Goal: Task Accomplishment & Management: Use online tool/utility

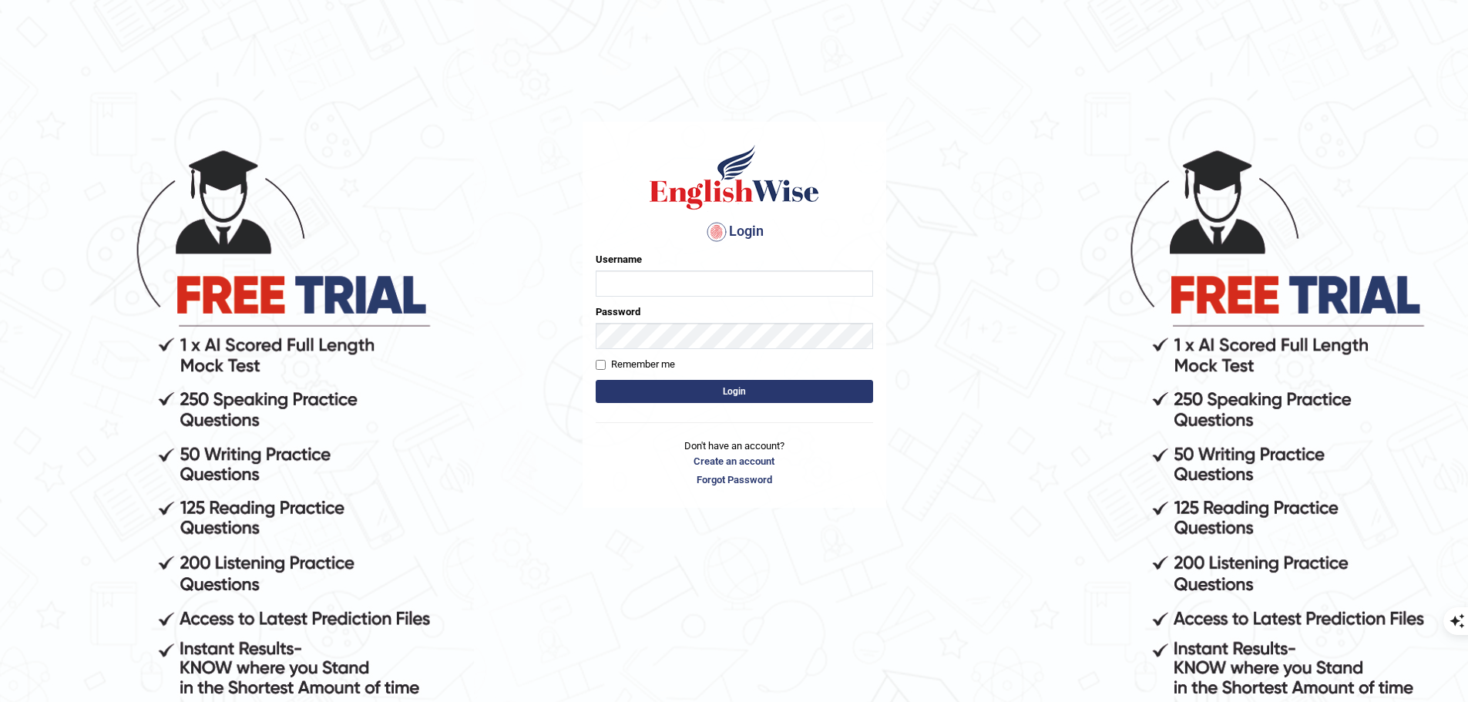
type input "uakhter30"
click at [733, 399] on button "Login" at bounding box center [734, 391] width 277 height 23
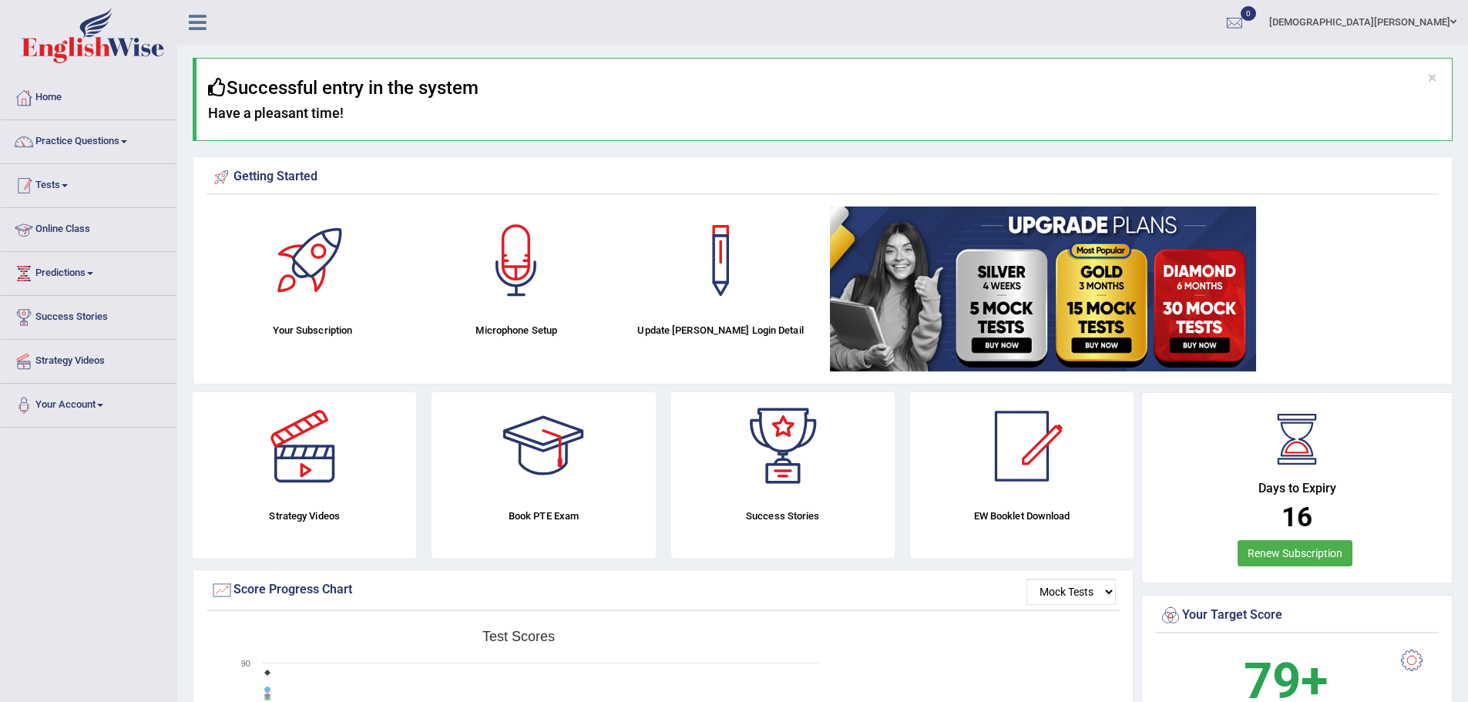
click at [45, 184] on link "Tests" at bounding box center [89, 183] width 176 height 39
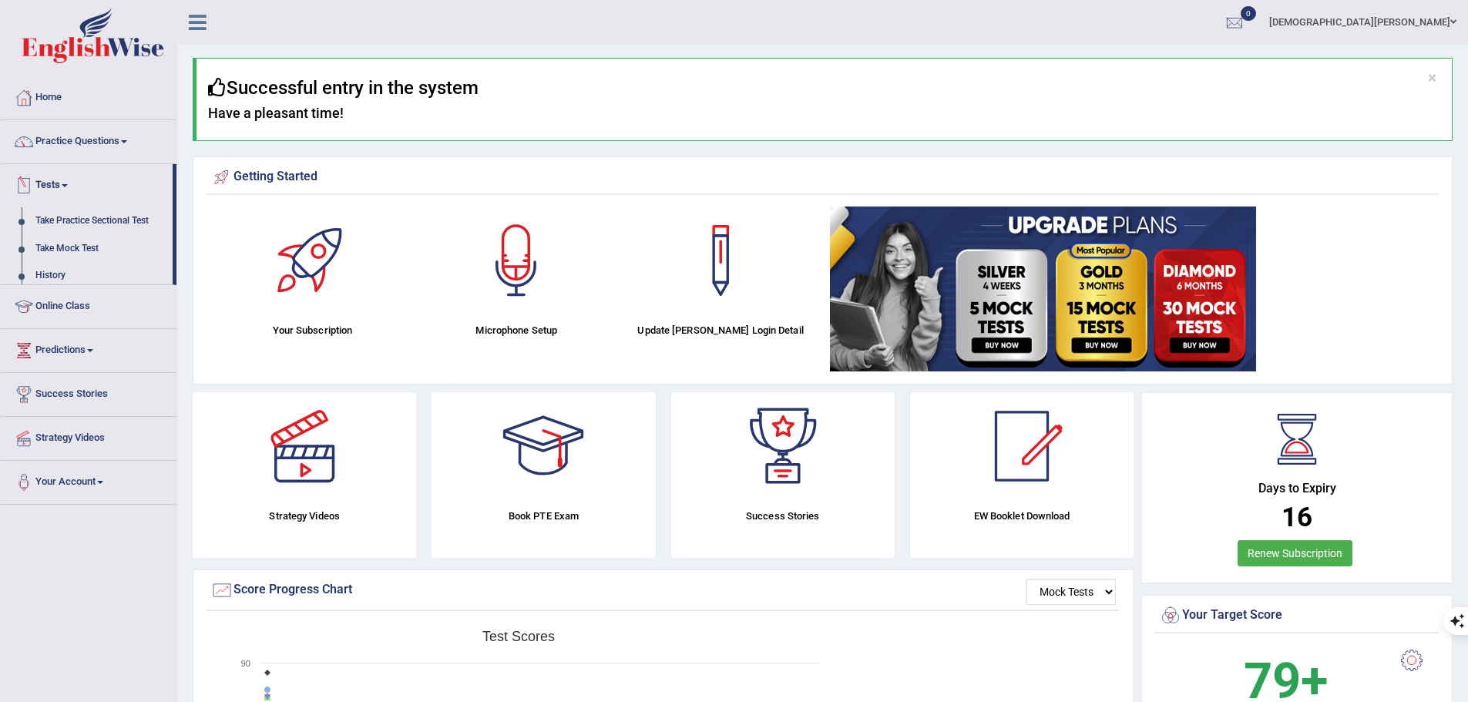
click at [73, 247] on link "Take Mock Test" at bounding box center [101, 249] width 144 height 28
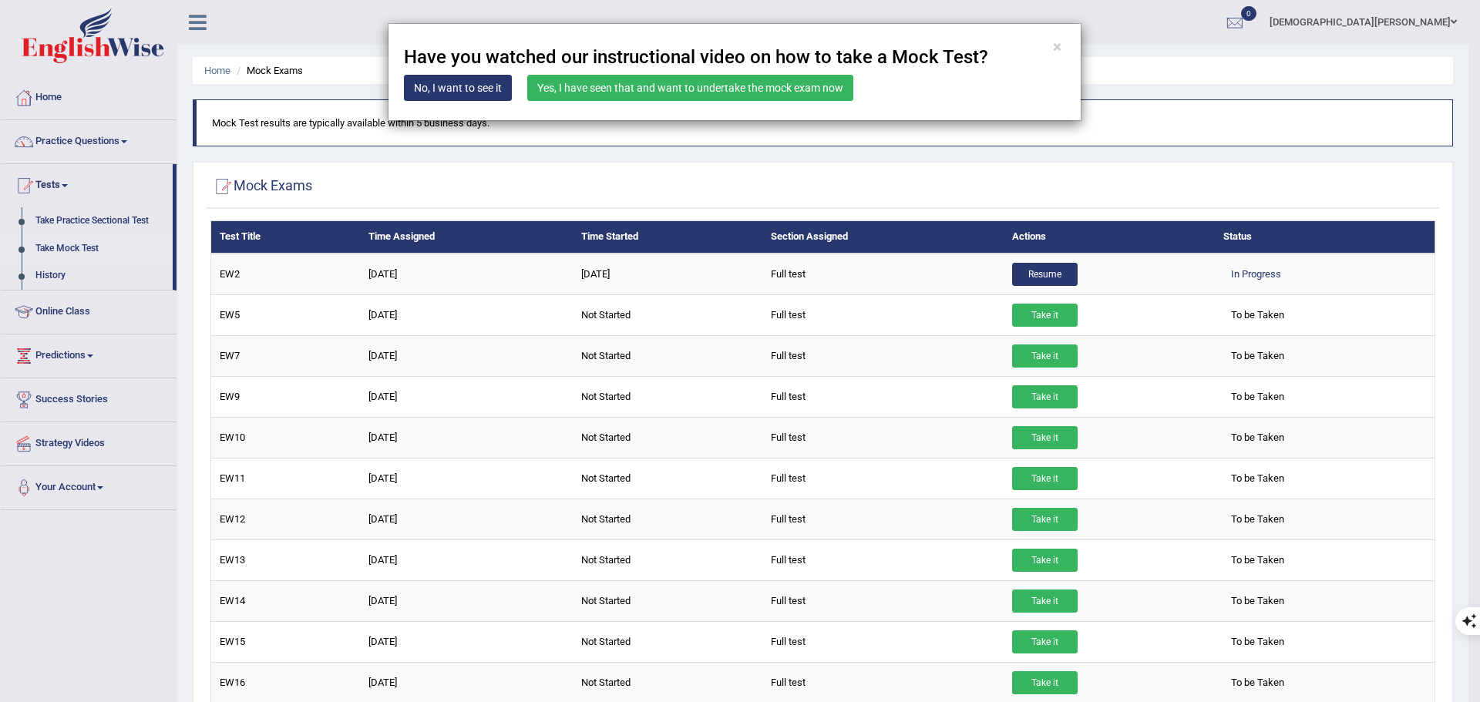
click at [604, 92] on link "Yes, I have seen that and want to undertake the mock exam now" at bounding box center [690, 88] width 326 height 26
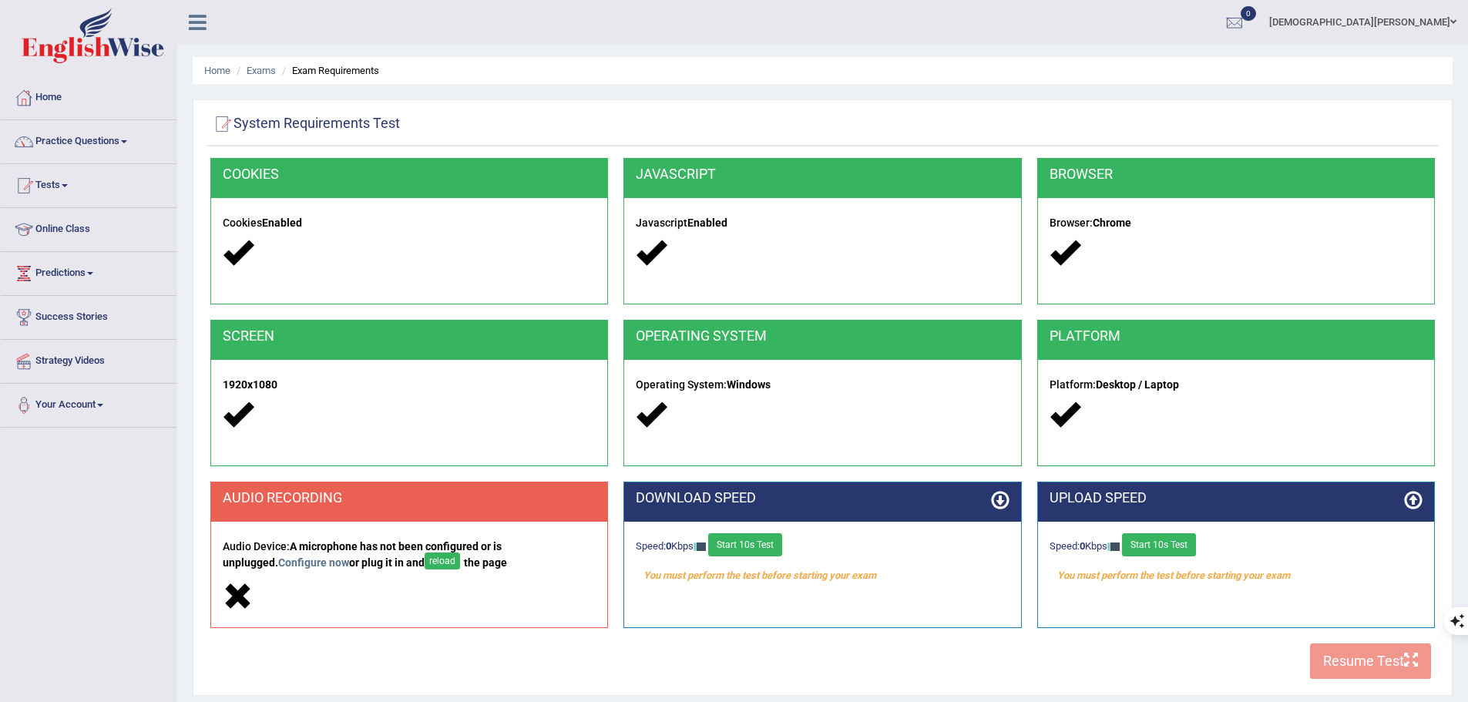
click at [425, 566] on button "reload" at bounding box center [442, 561] width 35 height 17
click at [281, 562] on link "Configure now" at bounding box center [319, 563] width 76 height 12
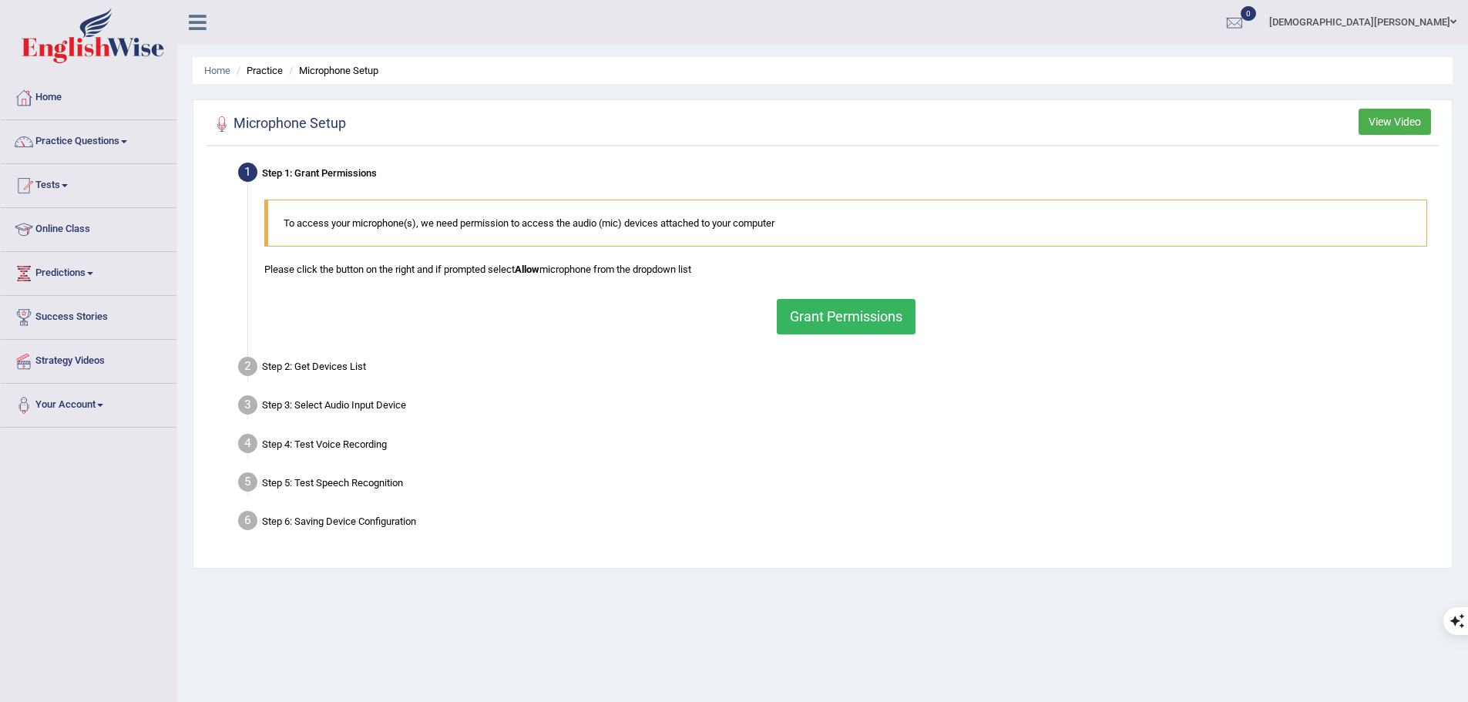
click at [858, 308] on button "Grant Permissions" at bounding box center [846, 316] width 139 height 35
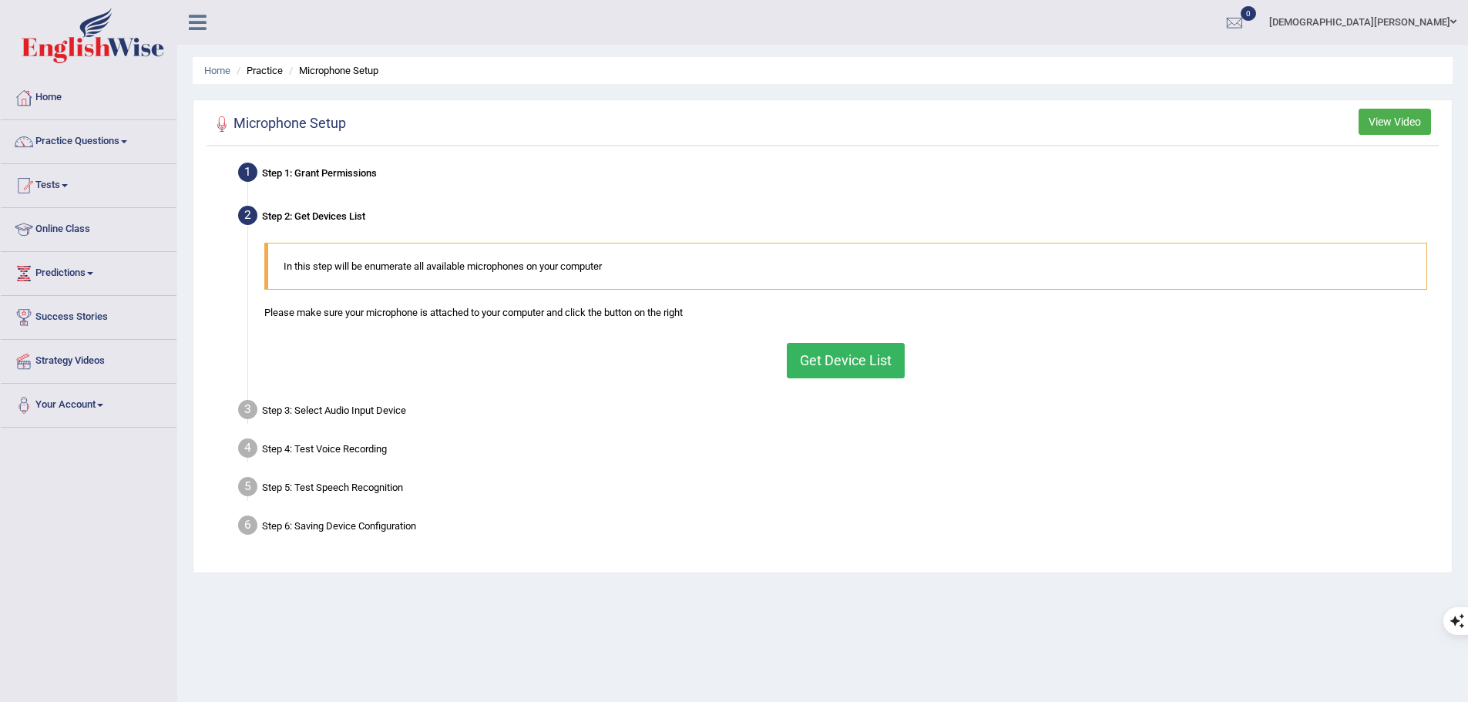
click at [858, 379] on div "In this step will be enumerate all available microphones on your computer Pleas…" at bounding box center [846, 310] width 1179 height 150
click at [853, 370] on button "Get Device List" at bounding box center [846, 360] width 118 height 35
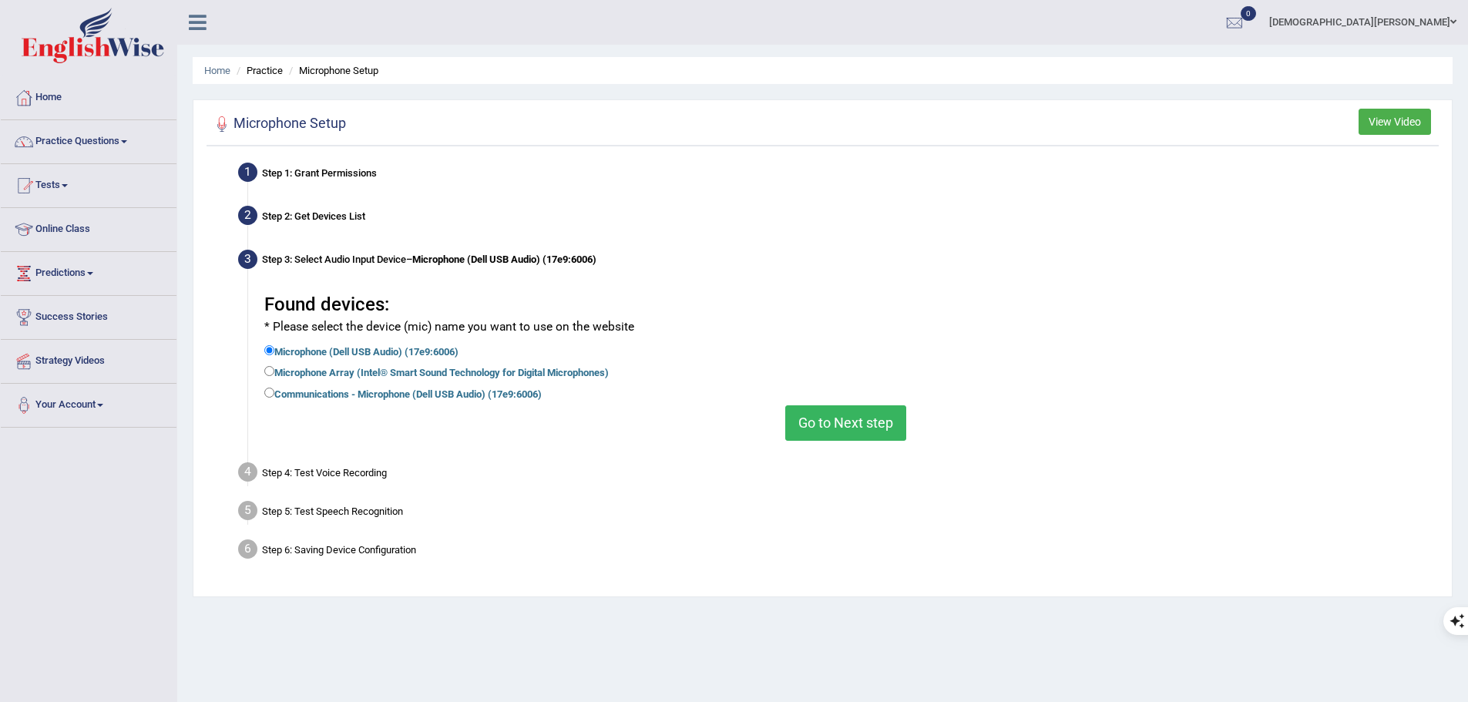
click at [873, 429] on button "Go to Next step" at bounding box center [845, 422] width 121 height 35
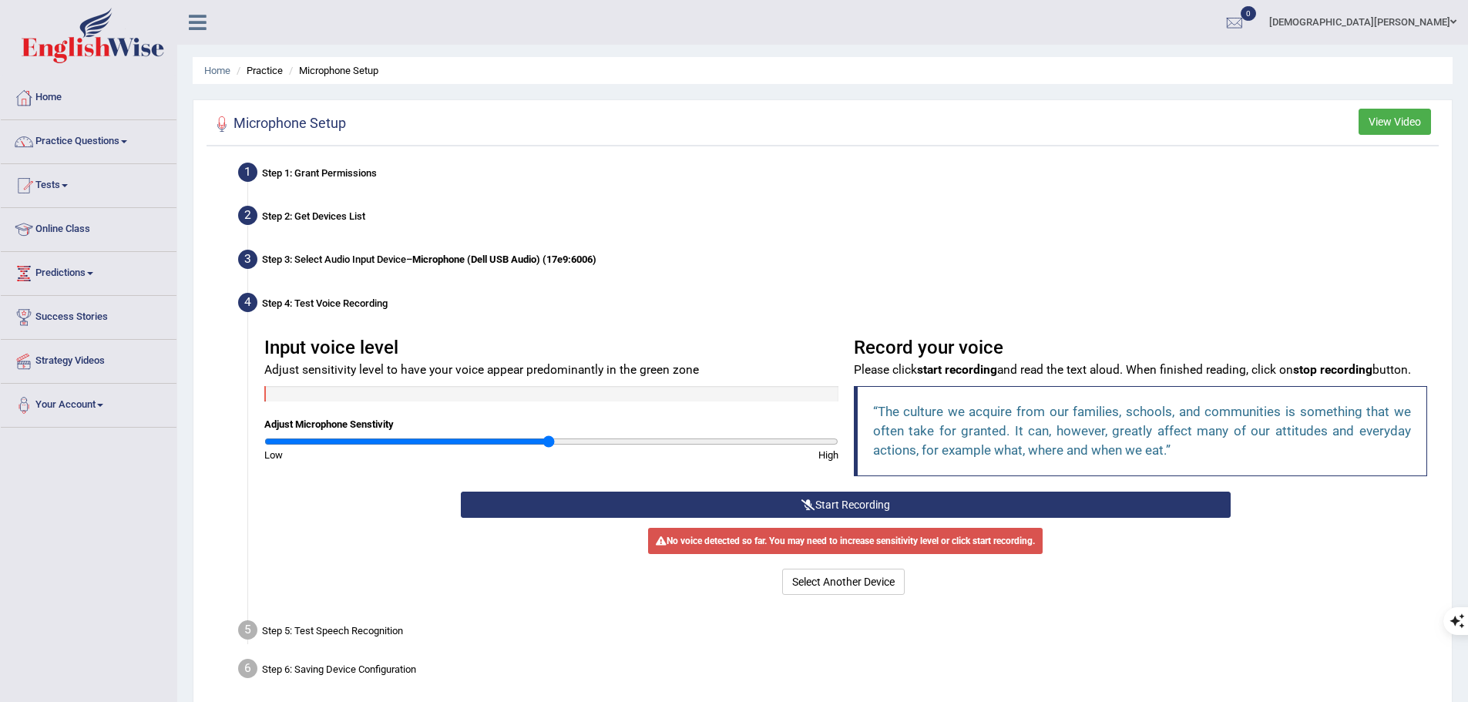
click at [856, 493] on button "Start Recording" at bounding box center [846, 505] width 770 height 26
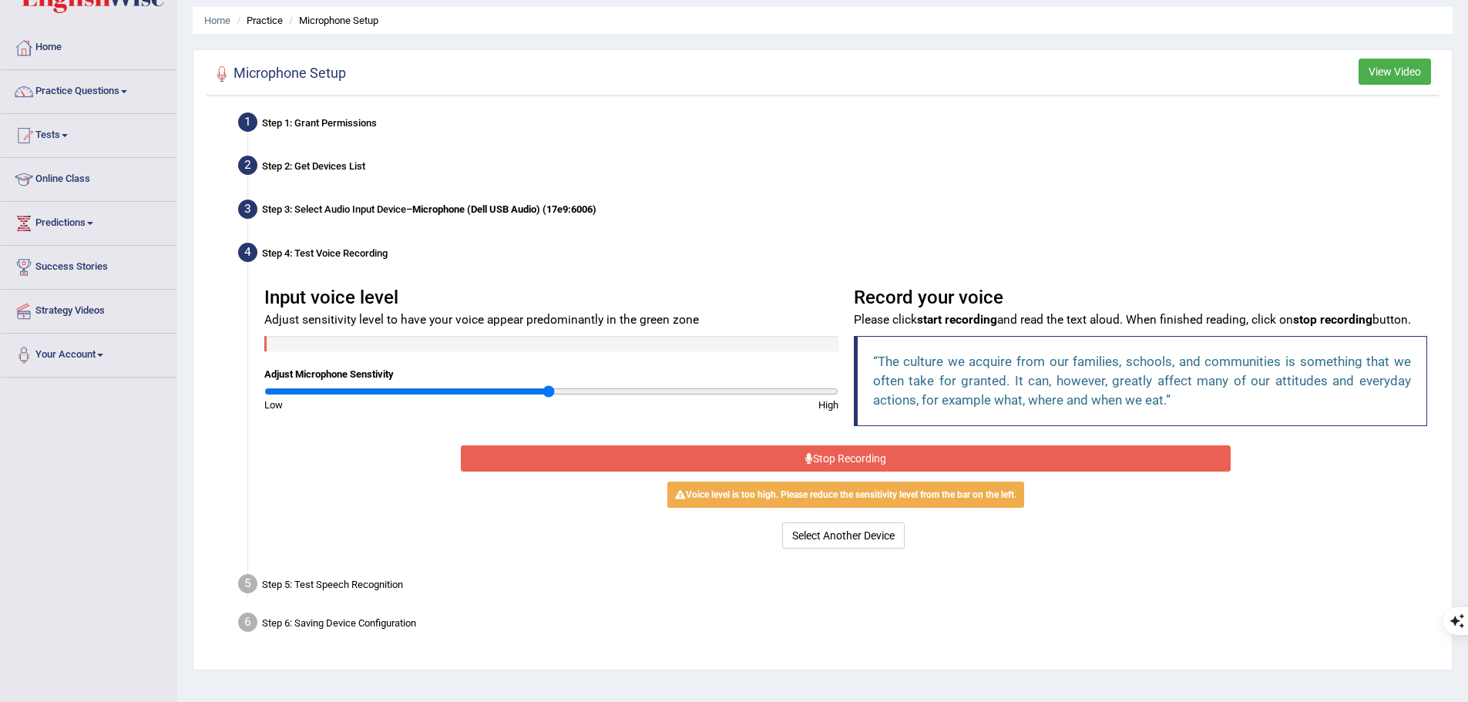
scroll to position [77, 0]
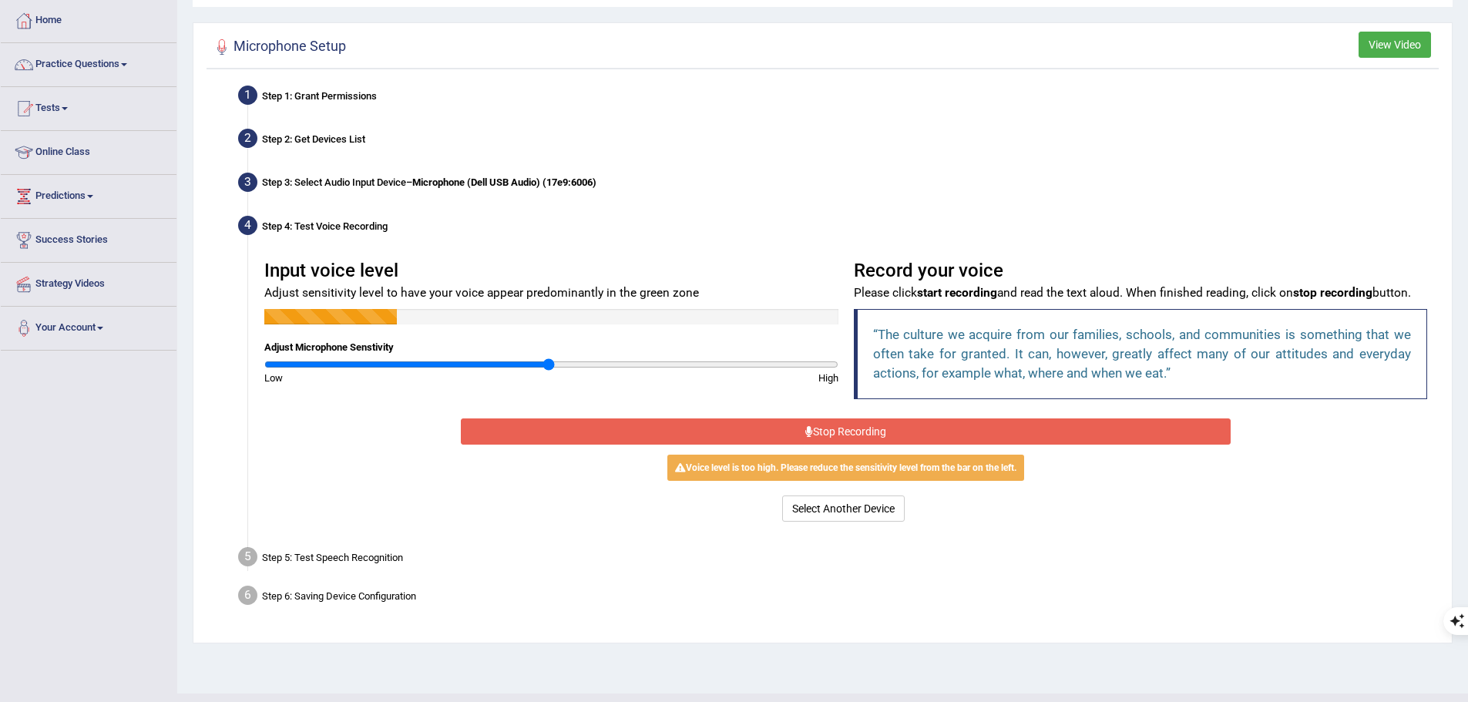
click at [983, 432] on button "Stop Recording" at bounding box center [846, 432] width 770 height 26
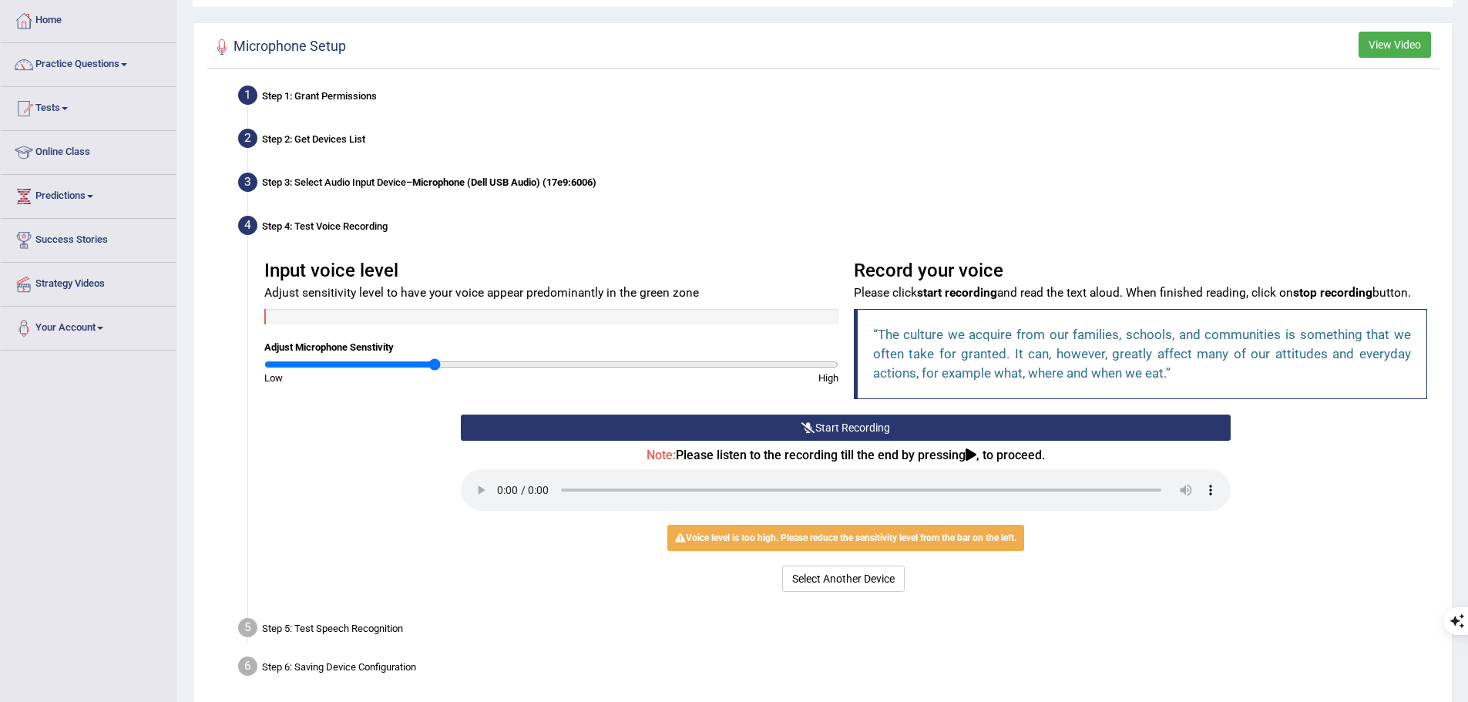
click at [436, 365] on input "range" at bounding box center [551, 364] width 574 height 12
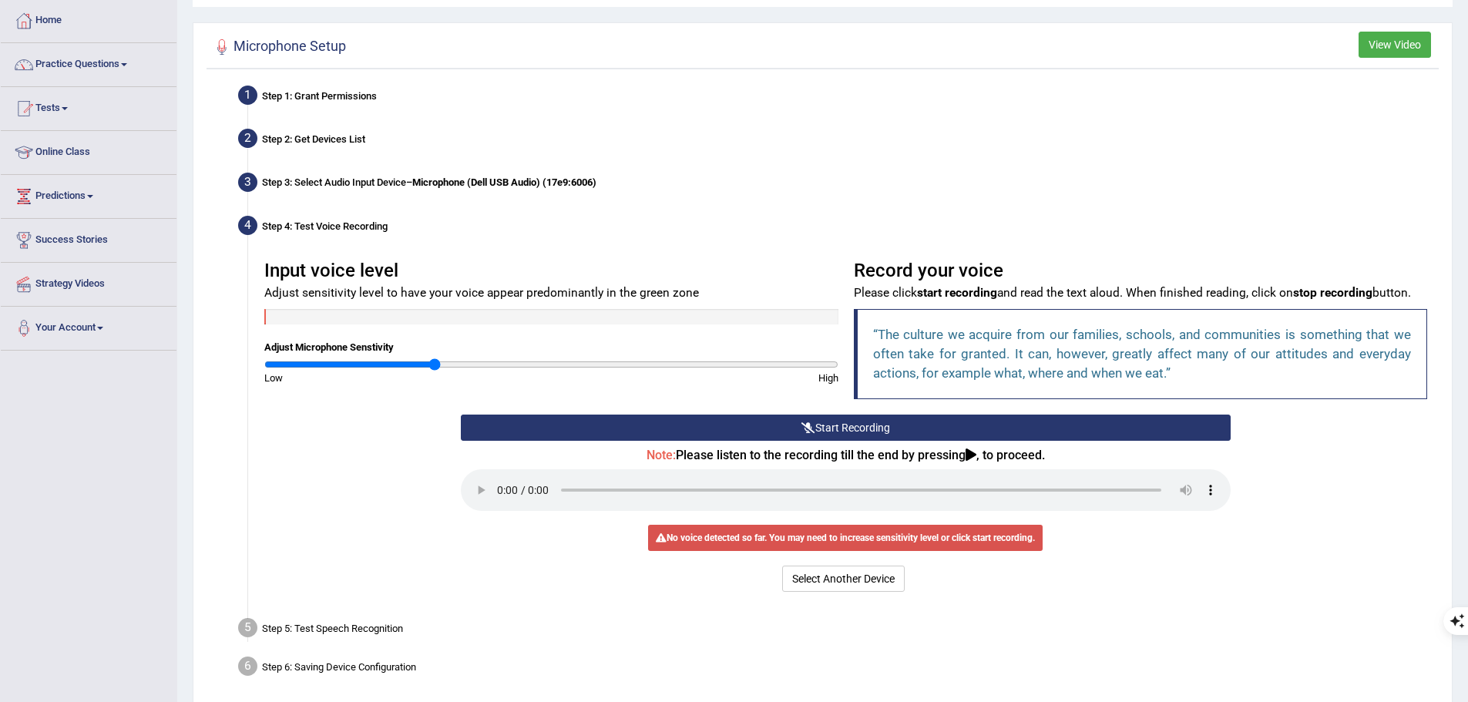
click at [926, 427] on button "Start Recording" at bounding box center [846, 428] width 770 height 26
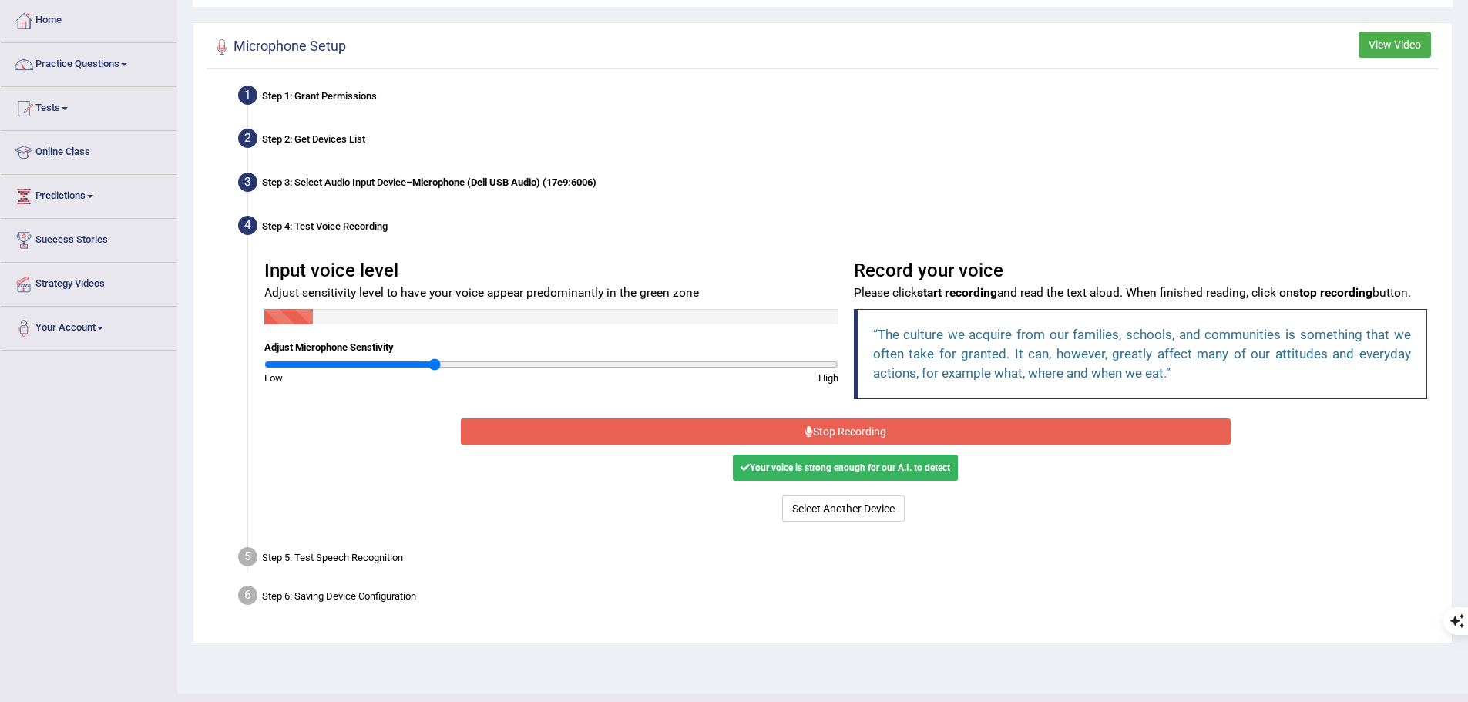
click at [926, 427] on button "Stop Recording" at bounding box center [846, 432] width 770 height 26
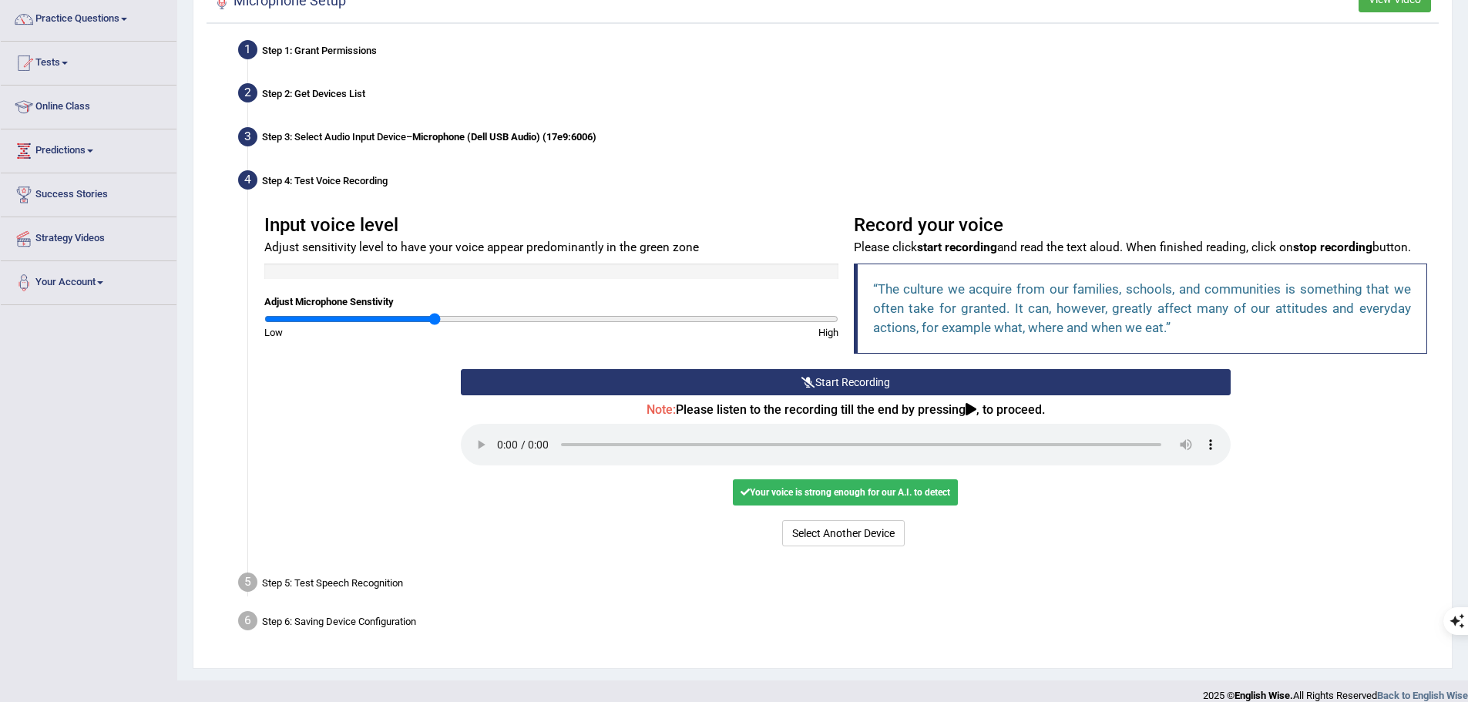
scroll to position [140, 0]
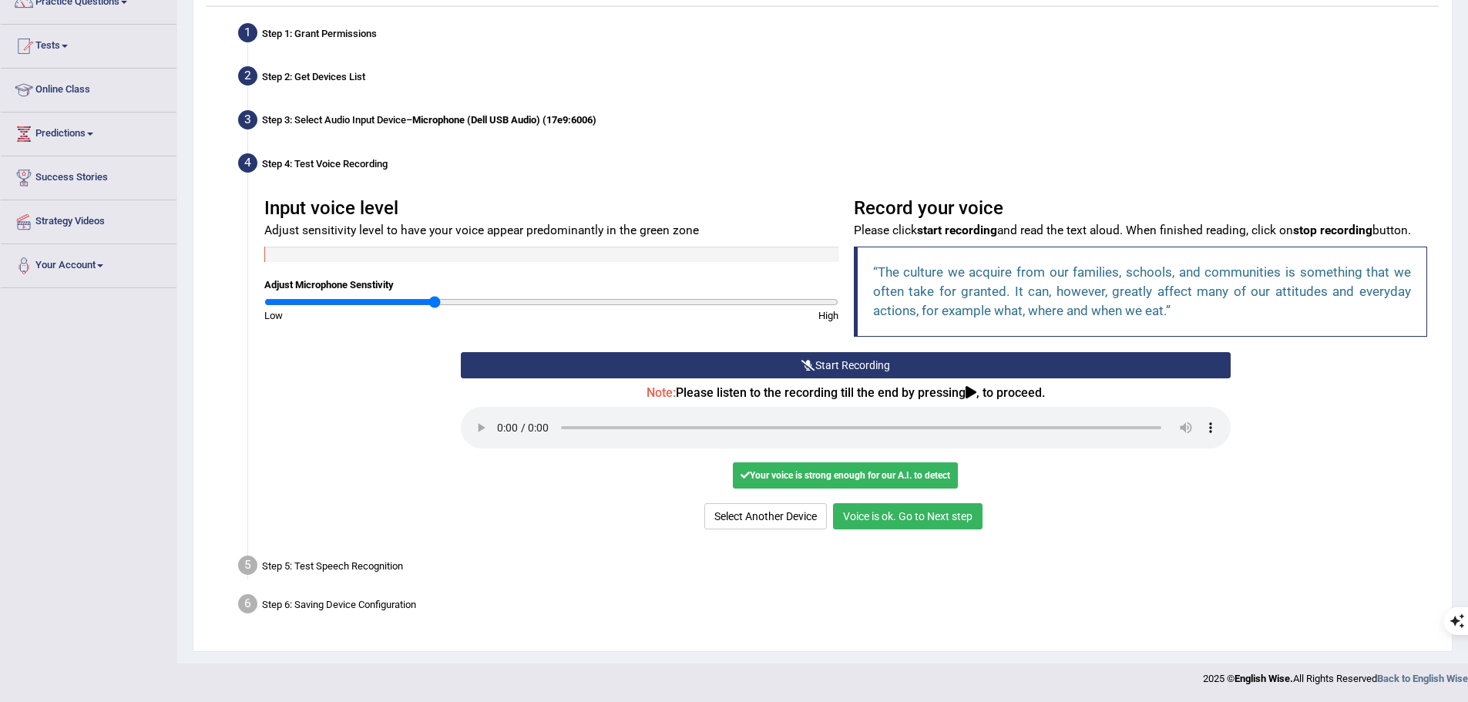
click at [712, 362] on button "Start Recording" at bounding box center [846, 365] width 770 height 26
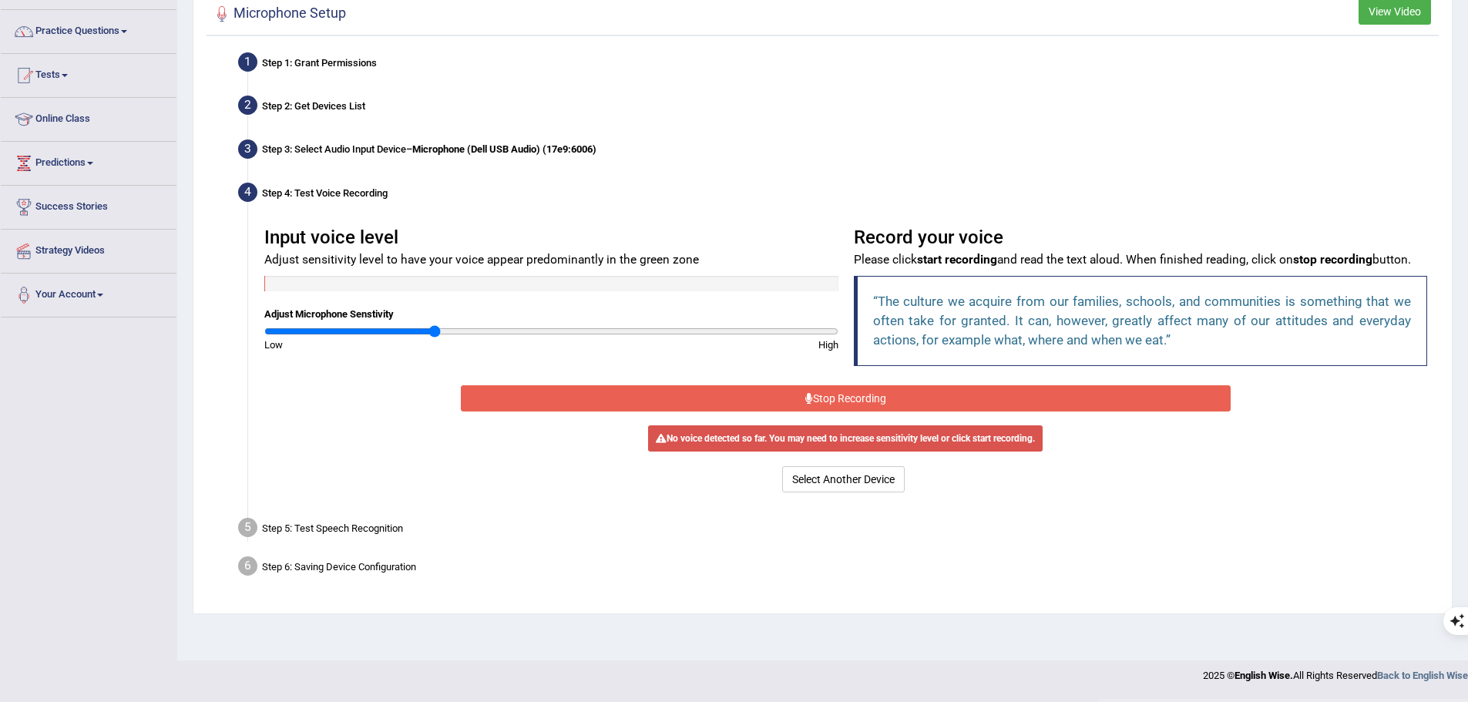
scroll to position [107, 0]
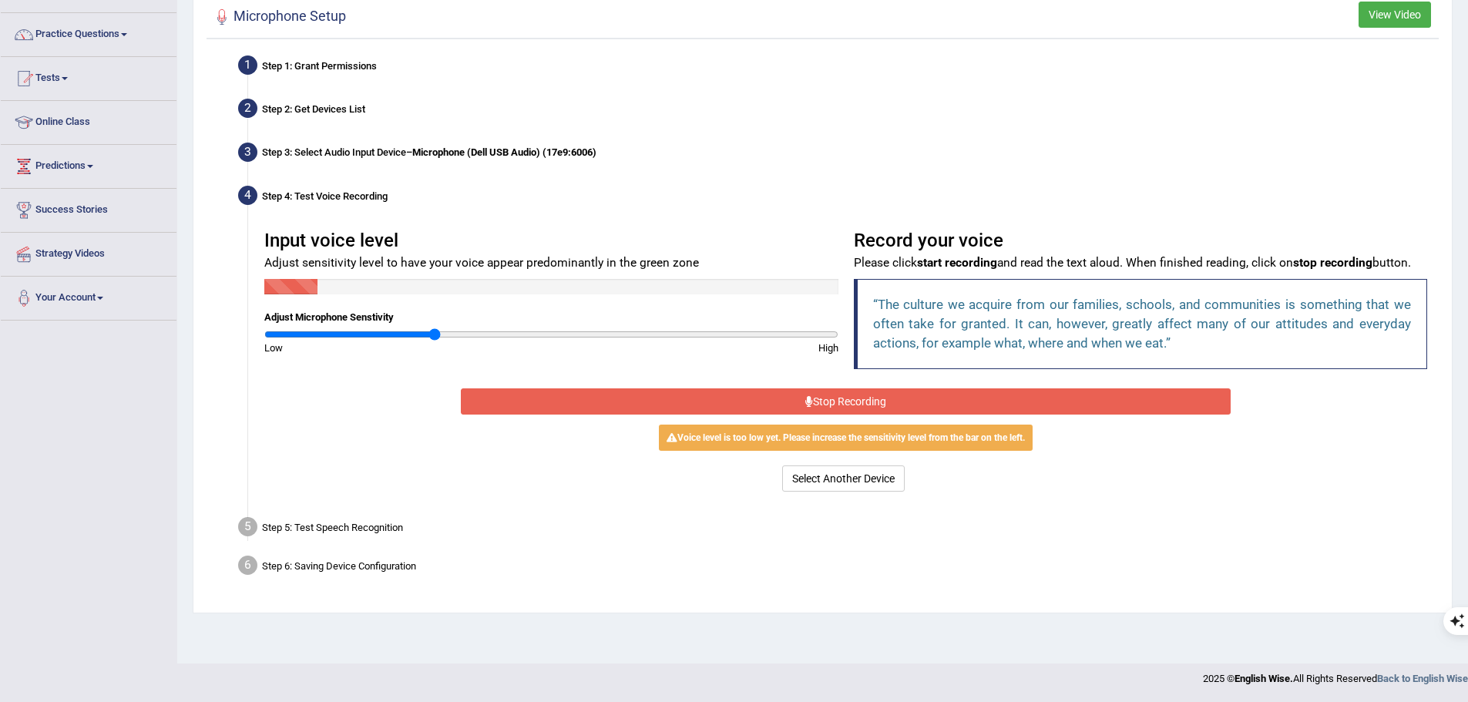
click at [767, 393] on button "Stop Recording" at bounding box center [846, 401] width 770 height 26
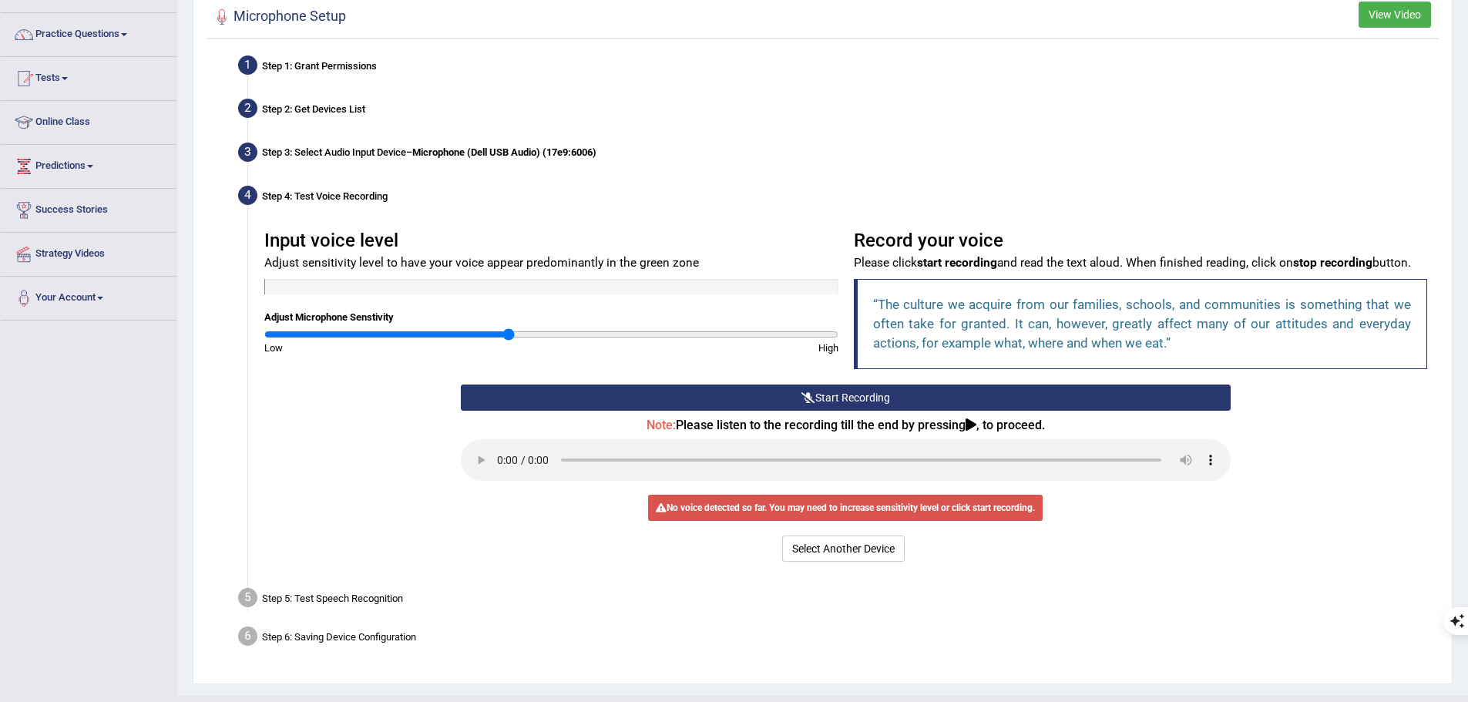
type input "0.86"
click at [506, 338] on input "range" at bounding box center [551, 334] width 574 height 12
click at [822, 408] on button "Start Recording" at bounding box center [846, 398] width 770 height 26
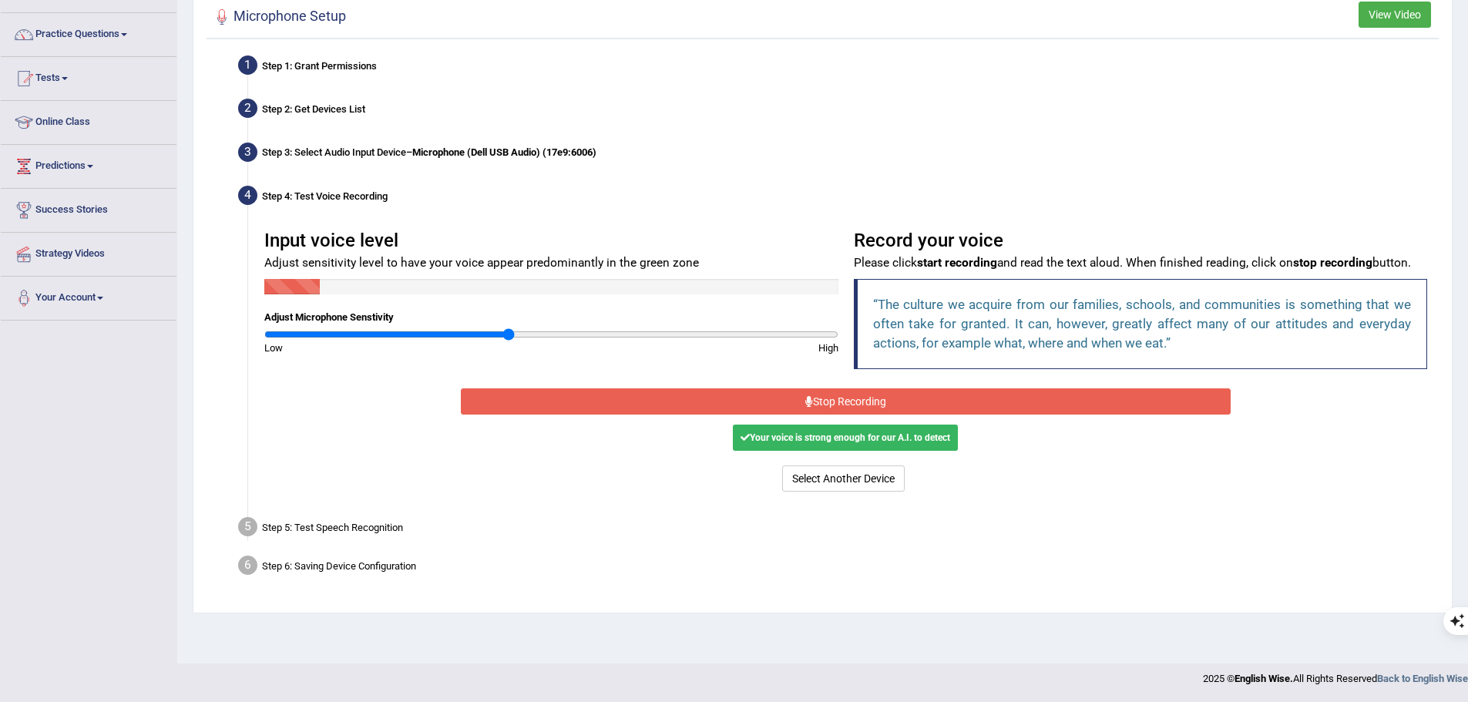
click at [826, 406] on button "Stop Recording" at bounding box center [846, 401] width 770 height 26
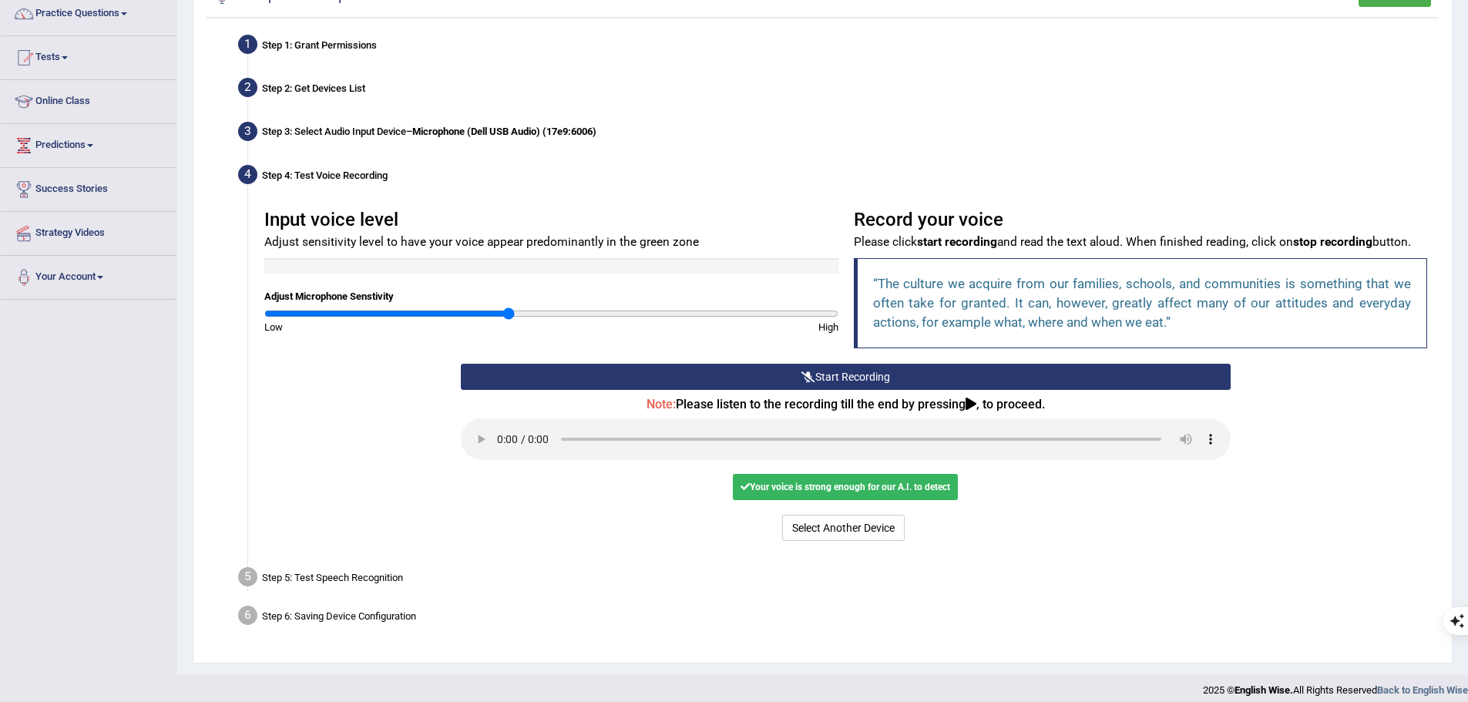
scroll to position [140, 0]
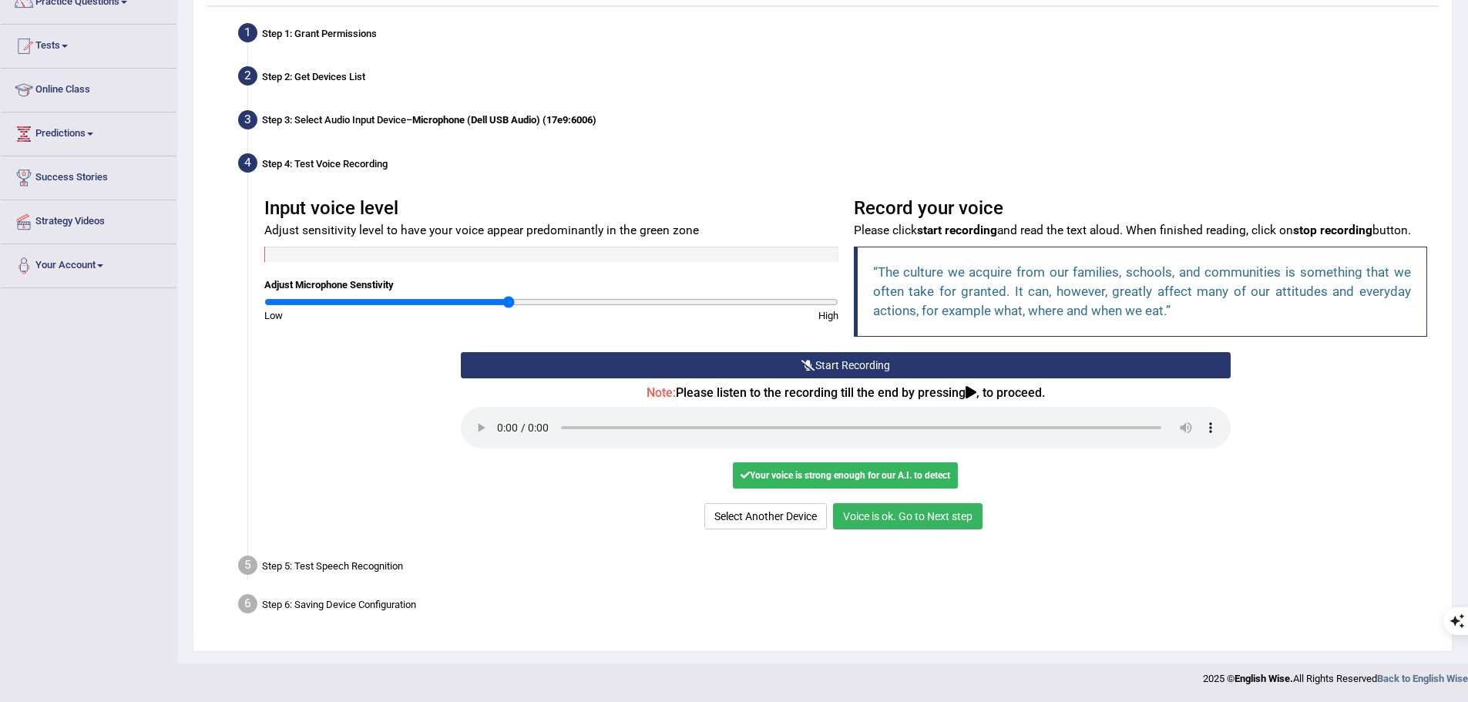
click at [903, 517] on button "Voice is ok. Go to Next step" at bounding box center [908, 516] width 150 height 26
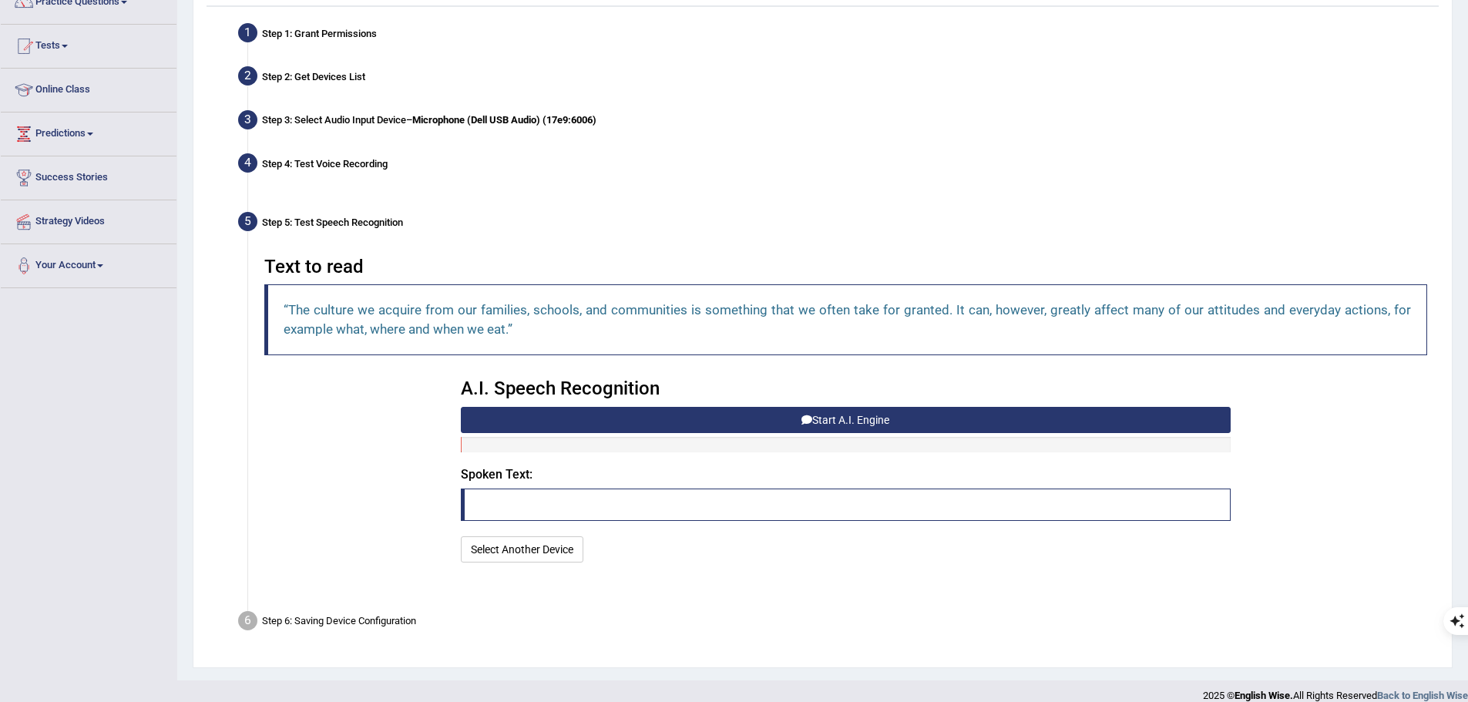
scroll to position [119, 0]
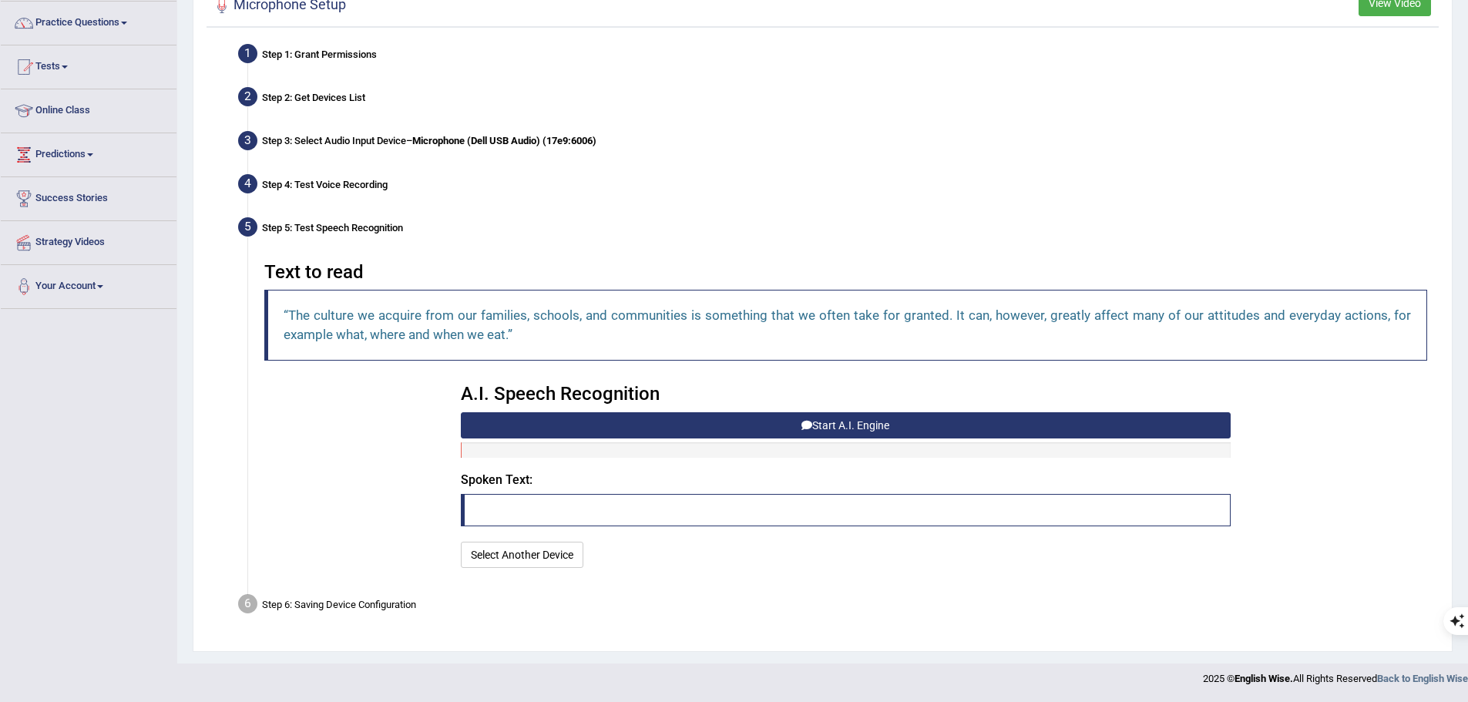
click at [902, 427] on button "Start A.I. Engine" at bounding box center [846, 425] width 770 height 26
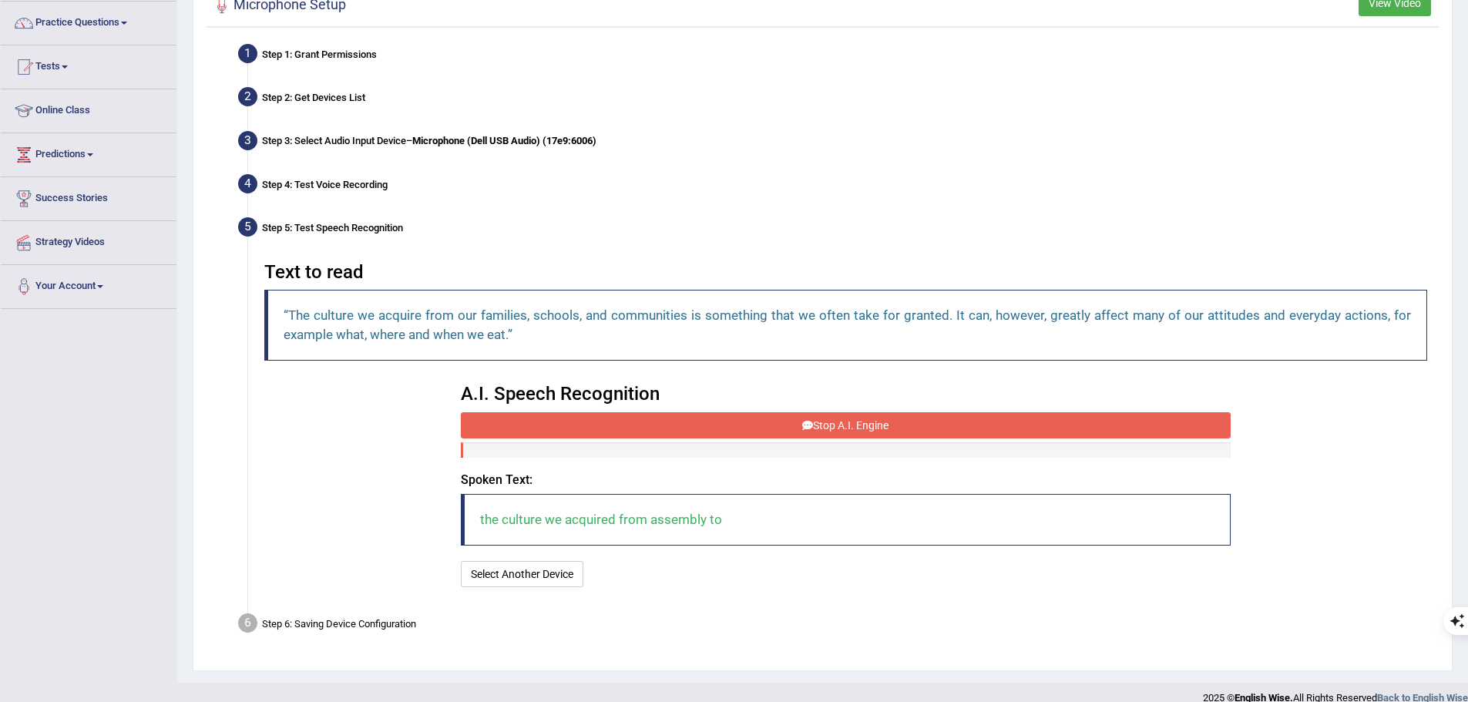
click at [902, 427] on button "Stop A.I. Engine" at bounding box center [846, 425] width 770 height 26
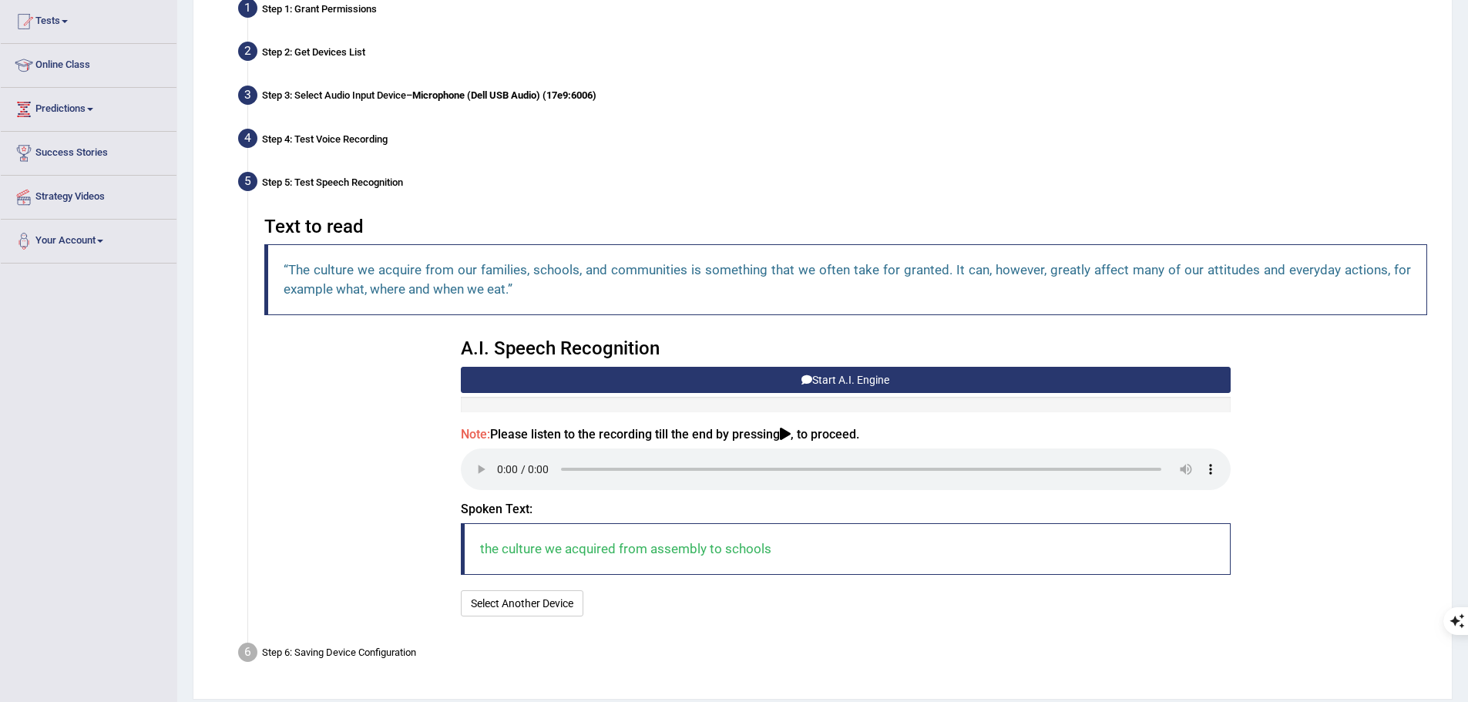
scroll to position [213, 0]
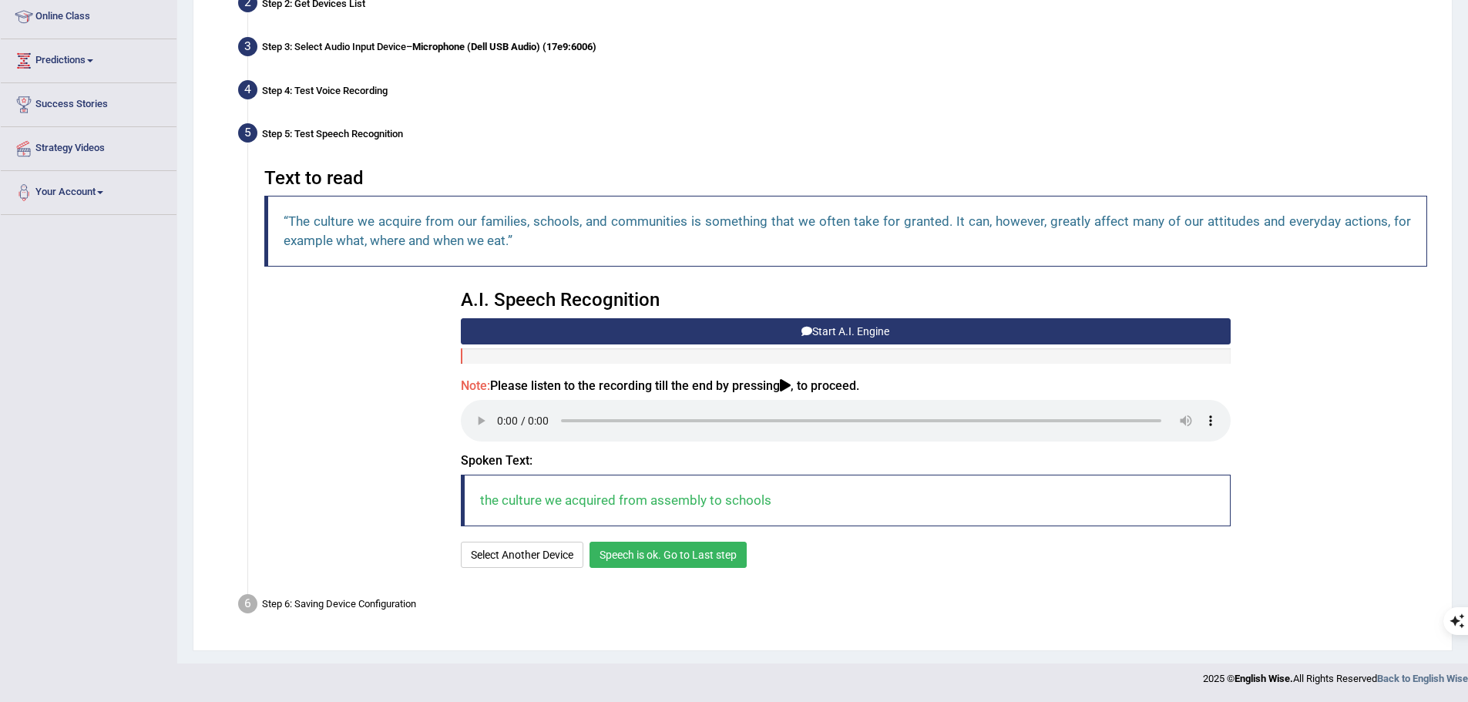
click at [673, 560] on button "Speech is ok. Go to Last step" at bounding box center [668, 555] width 157 height 26
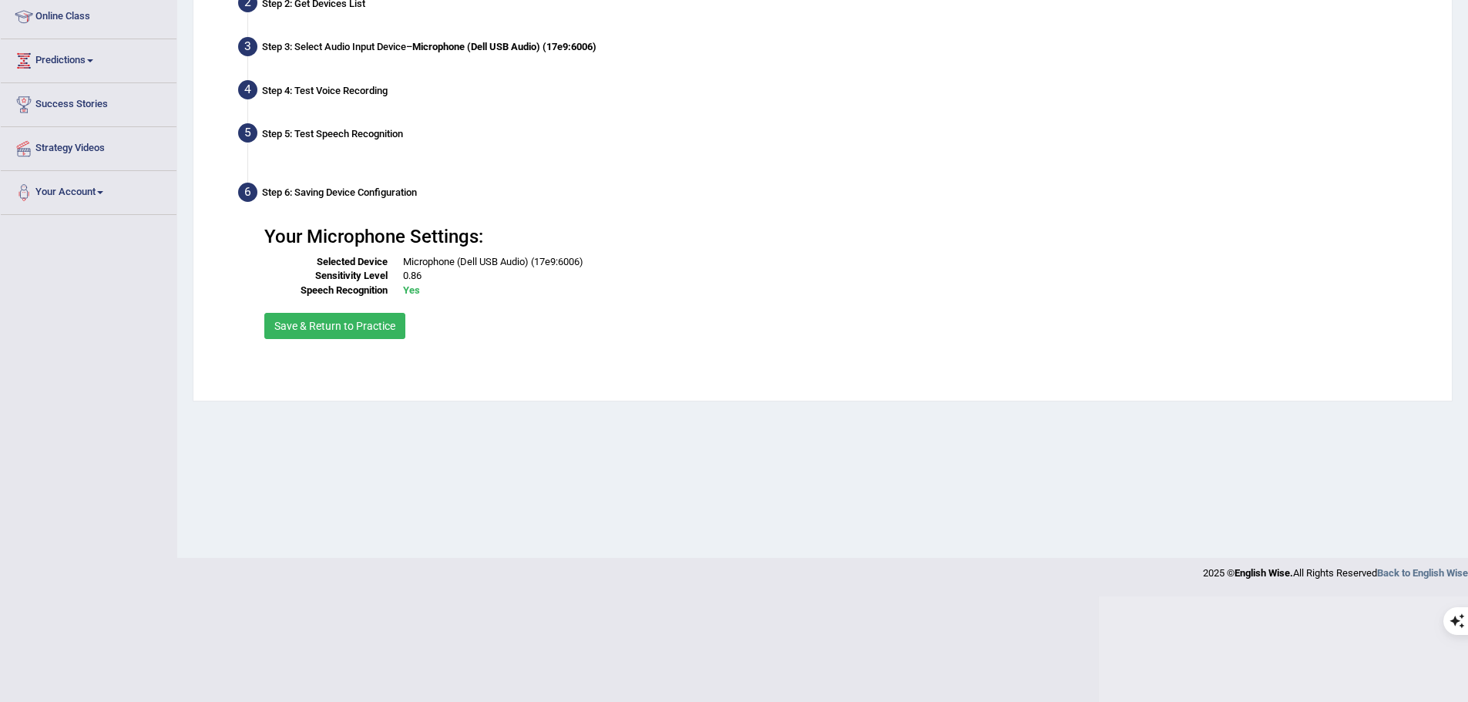
scroll to position [107, 0]
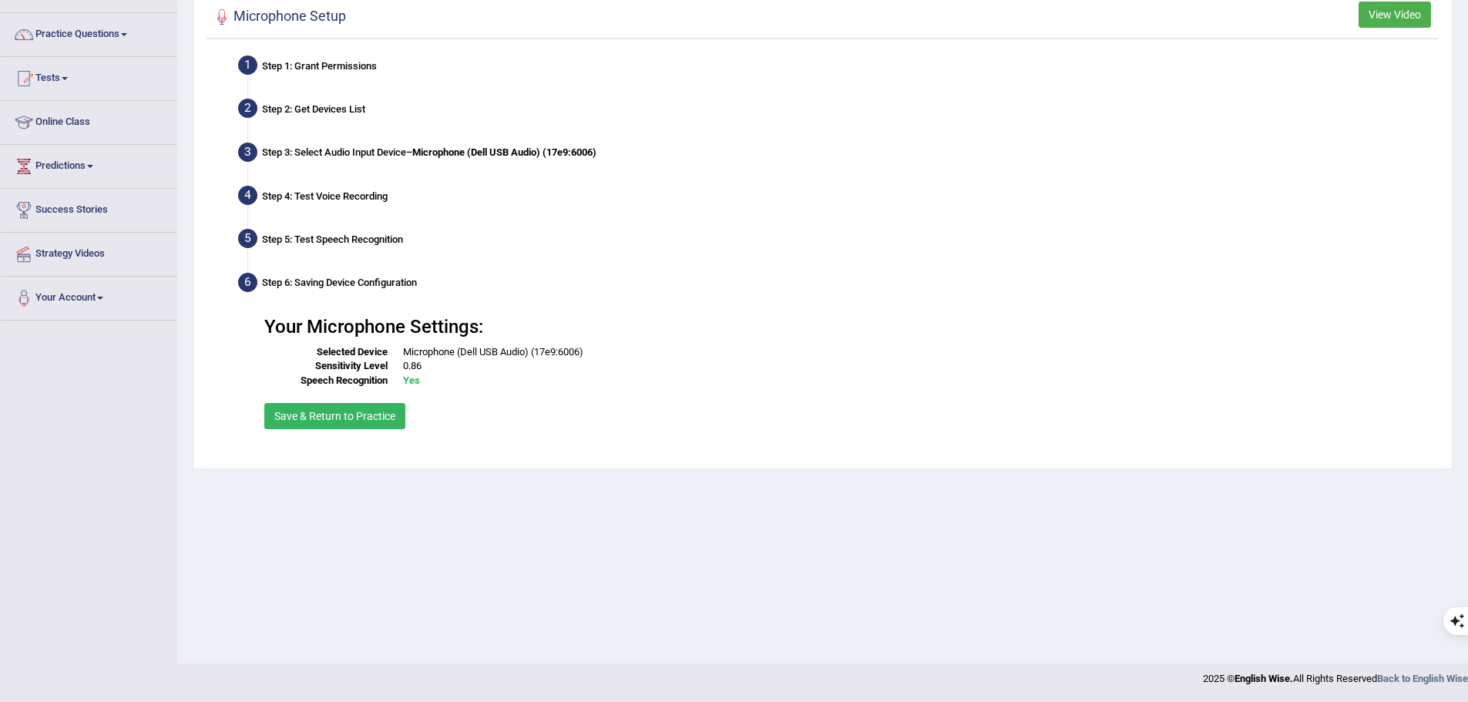
click at [368, 422] on button "Save & Return to Practice" at bounding box center [334, 416] width 141 height 26
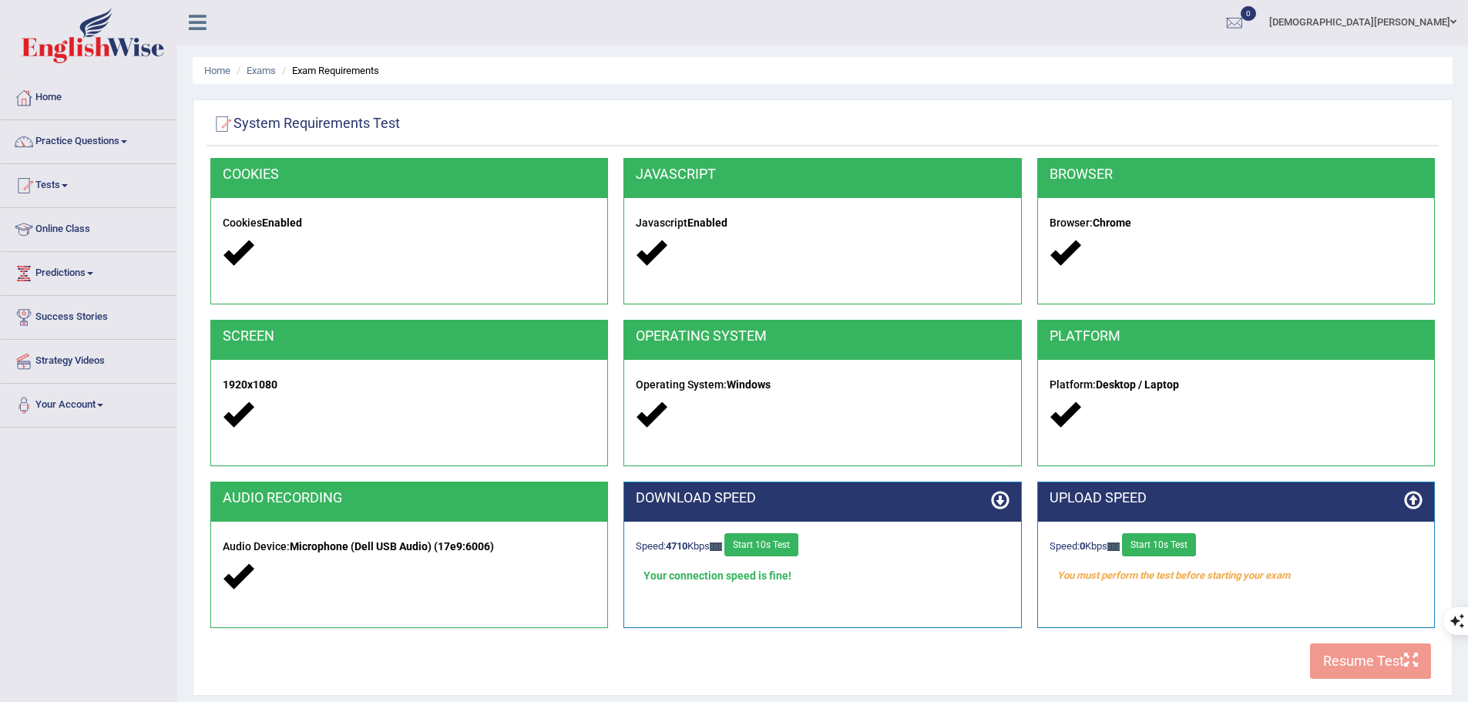
click at [1165, 543] on button "Start 10s Test" at bounding box center [1159, 544] width 74 height 23
click at [1379, 656] on div "COOKIES Cookies Enabled JAVASCRIPT Javascript Enabled BROWSER Browser: Chrome S…" at bounding box center [823, 423] width 1233 height 530
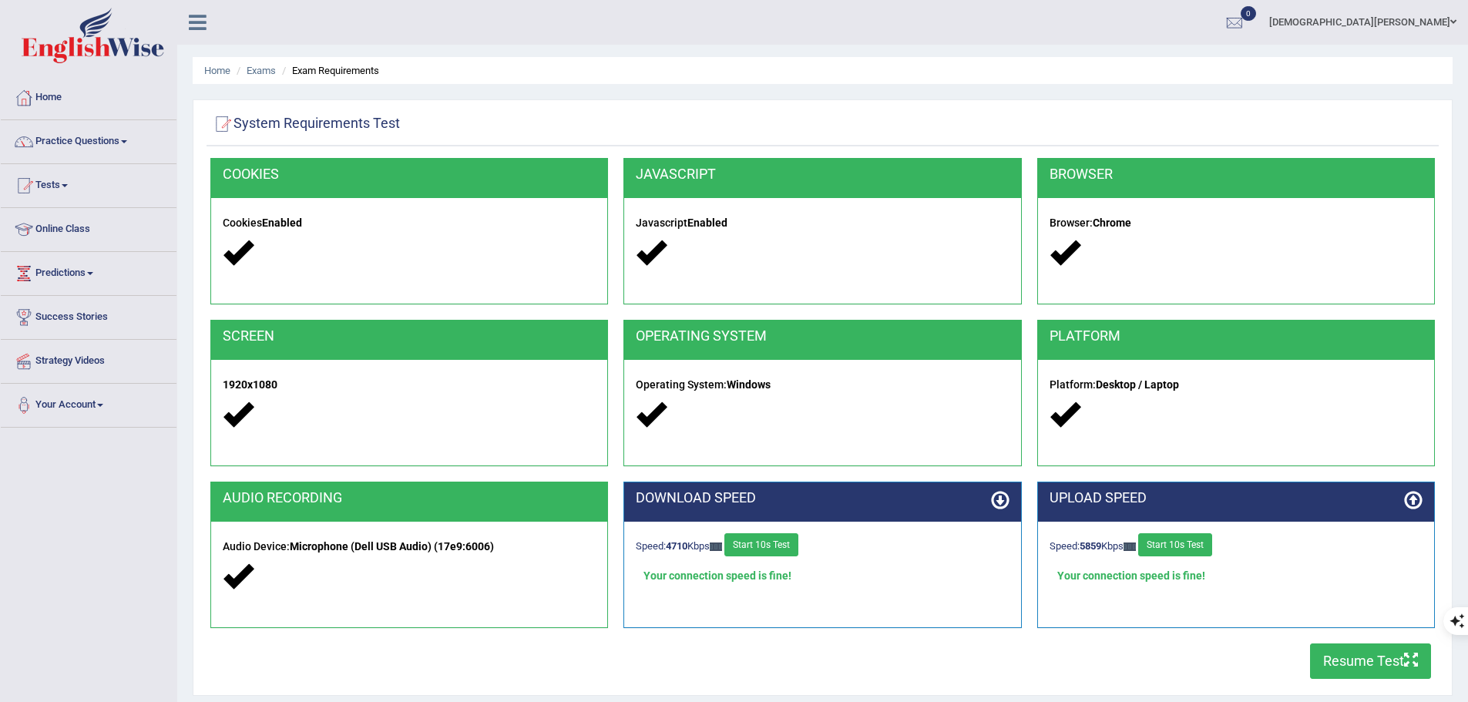
click at [1364, 654] on button "Resume Test" at bounding box center [1370, 661] width 121 height 35
